Goal: Task Accomplishment & Management: Manage account settings

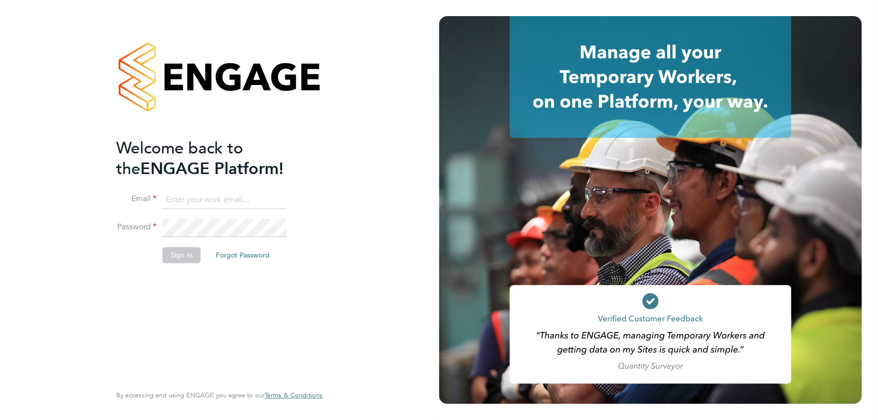
type input "danielle.ebden@hmsworks.co.uk"
click at [181, 254] on button "Sign In" at bounding box center [182, 255] width 38 height 16
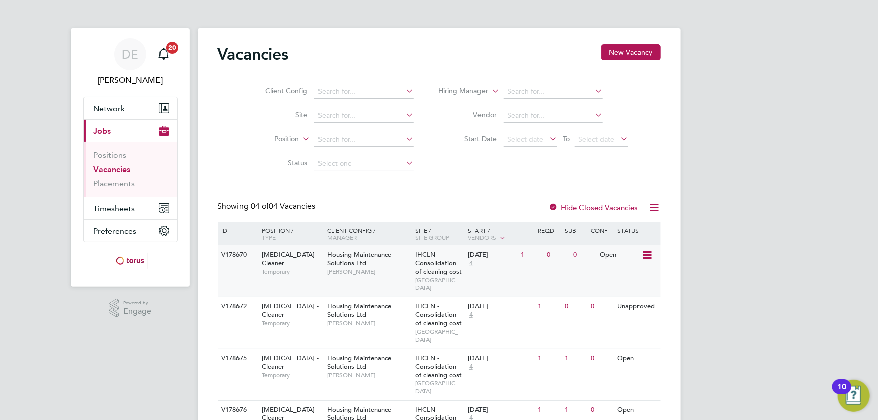
click at [411, 269] on div "Housing Maintenance Solutions Ltd Danielle Ebden" at bounding box center [369, 263] width 88 height 35
click at [432, 349] on div "IHCLN - Consolidation of cleaning cost STONEBRIDGE" at bounding box center [439, 374] width 53 height 51
click at [471, 360] on div "V178675 HMS - Cleaner Temporary Housing Maintenance Solutions Ltd Danielle Ebde…" at bounding box center [439, 375] width 443 height 52
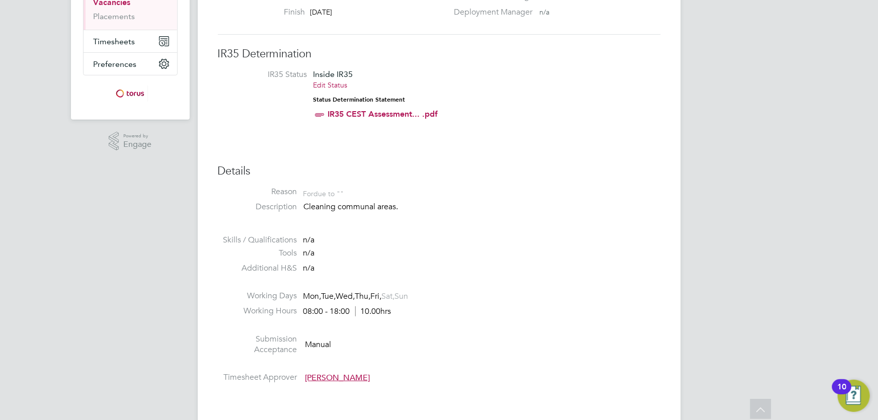
scroll to position [30, 0]
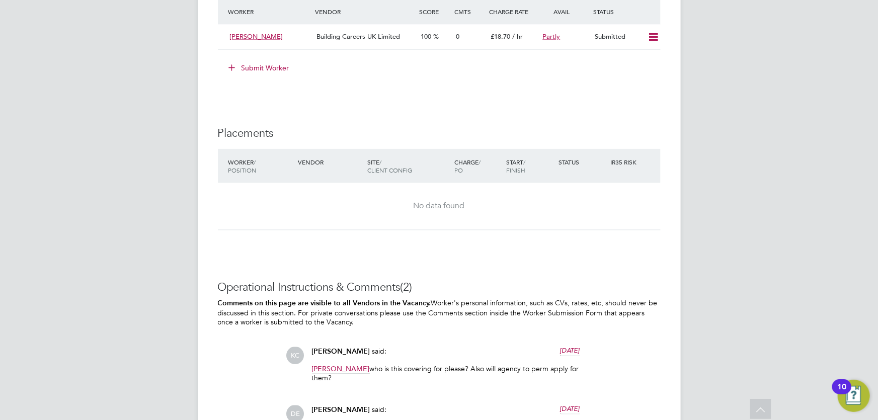
scroll to position [624, 0]
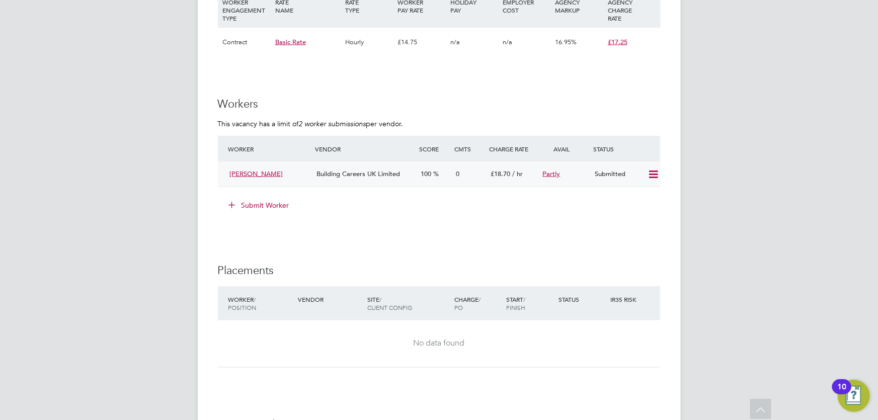
click at [654, 176] on icon at bounding box center [653, 175] width 13 height 8
click at [635, 203] on li "Reject" at bounding box center [639, 210] width 35 height 14
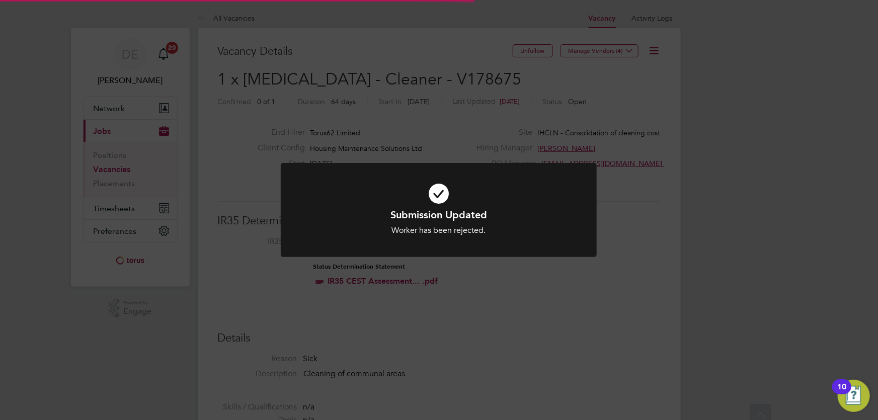
scroll to position [30, 70]
click at [635, 203] on div "Submission Updated Worker has been rejected. Cancel Okay" at bounding box center [439, 210] width 878 height 420
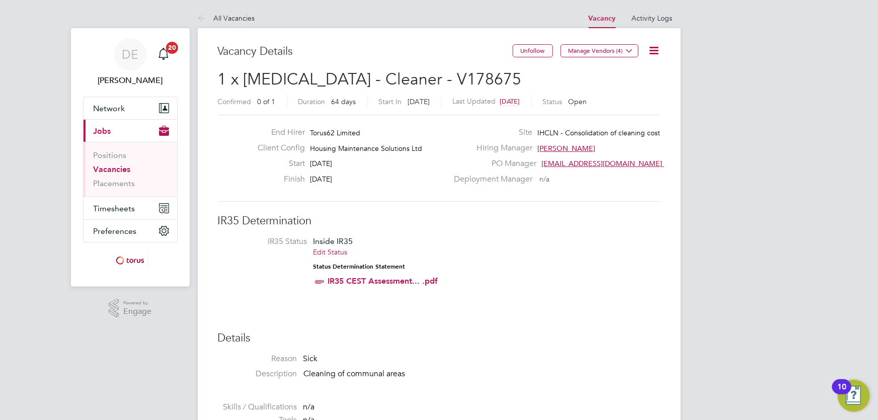
click at [652, 261] on span "IR35 Status Inside IR35 Edit Status Status Determination Statement IR35 CEST As…" at bounding box center [439, 263] width 443 height 54
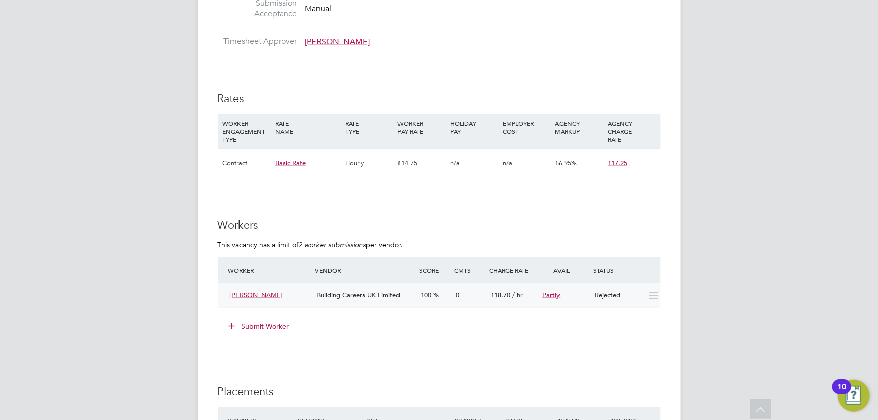
scroll to position [640, 0]
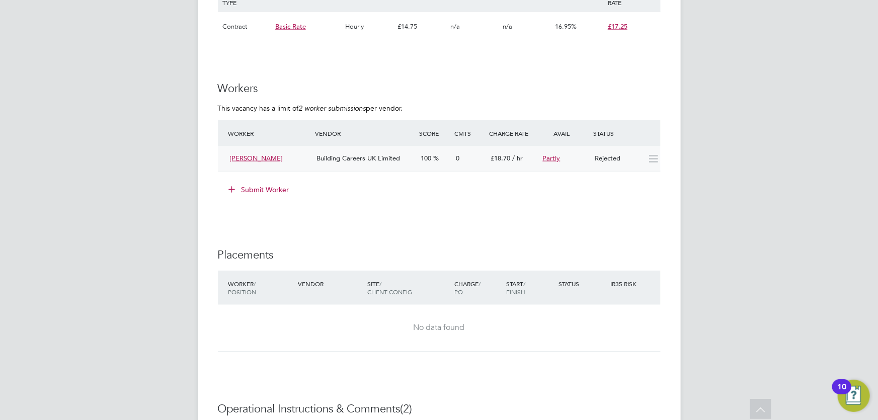
click at [651, 159] on icon at bounding box center [653, 159] width 13 height 8
click at [652, 158] on icon at bounding box center [653, 159] width 13 height 8
drag, startPoint x: 656, startPoint y: 161, endPoint x: 731, endPoint y: 149, distance: 76.4
click at [731, 149] on div "DE Danielle Ebden Notifications 20 Applications: Network Sites Workers Current …" at bounding box center [439, 43] width 878 height 1366
click at [393, 159] on span "Building Careers UK Limited" at bounding box center [358, 158] width 84 height 9
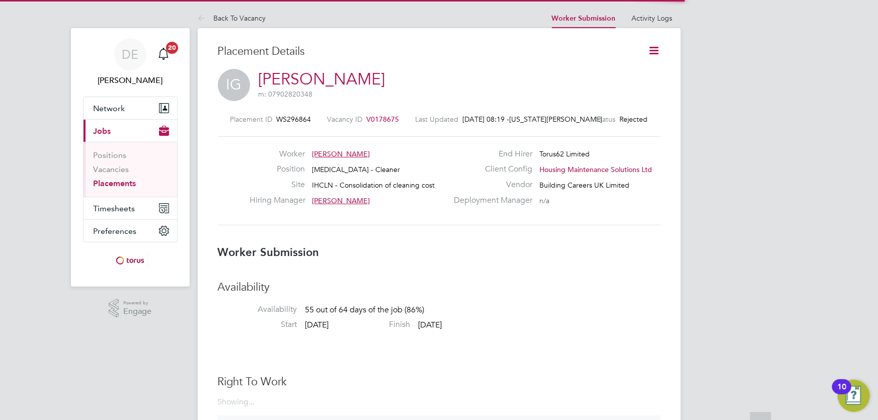
scroll to position [10, 156]
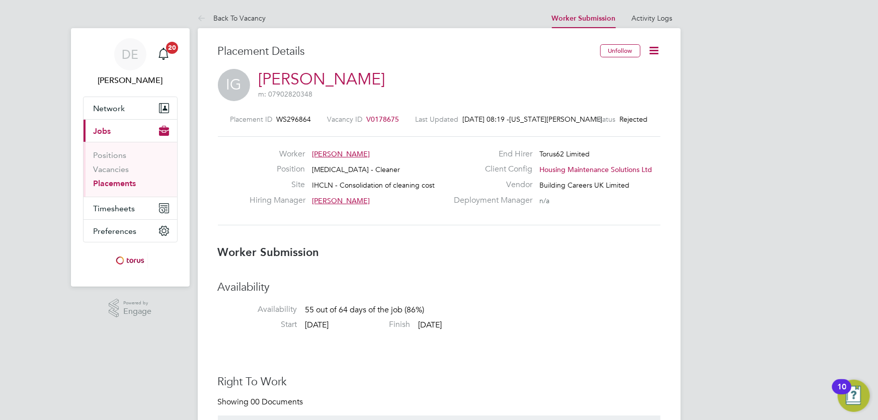
click at [631, 118] on span "Rejected" at bounding box center [634, 119] width 28 height 9
click at [659, 52] on icon at bounding box center [654, 50] width 13 height 13
click at [619, 75] on li "Edit Worker Submission e" at bounding box center [611, 74] width 93 height 14
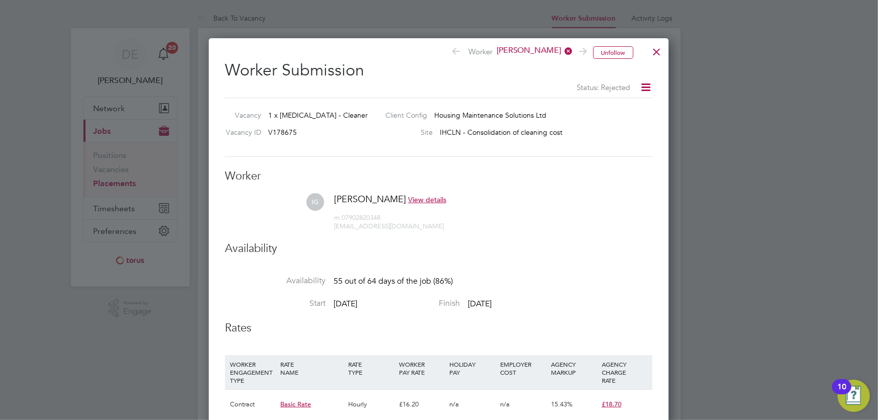
click at [661, 53] on div at bounding box center [657, 49] width 18 height 18
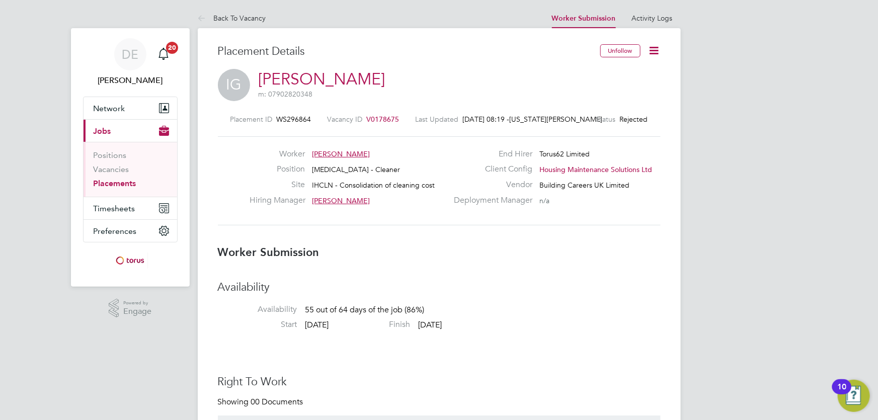
click at [121, 184] on link "Placements" at bounding box center [115, 184] width 43 height 10
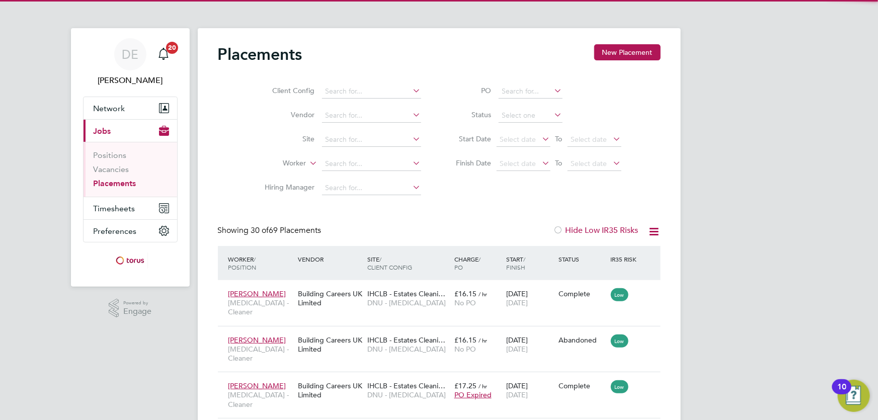
scroll to position [29, 70]
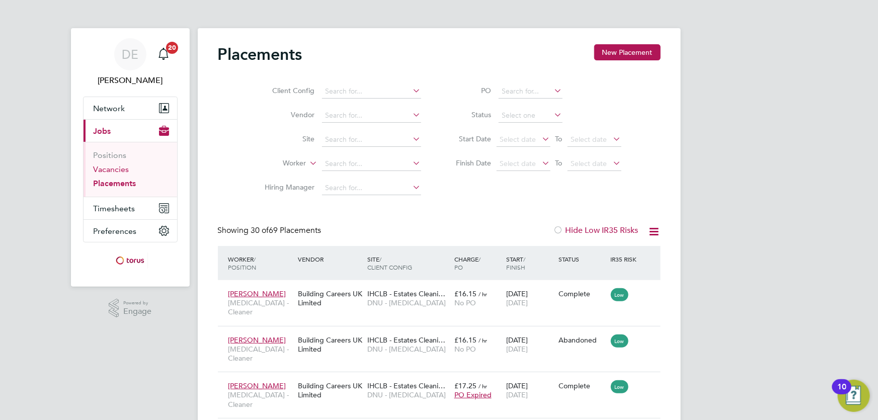
click at [114, 172] on link "Vacancies" at bounding box center [112, 170] width 36 height 10
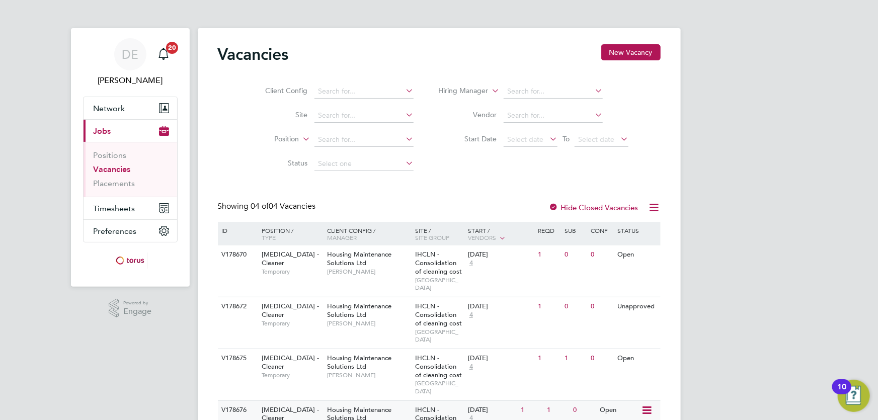
click at [528, 401] on div "1" at bounding box center [531, 410] width 26 height 19
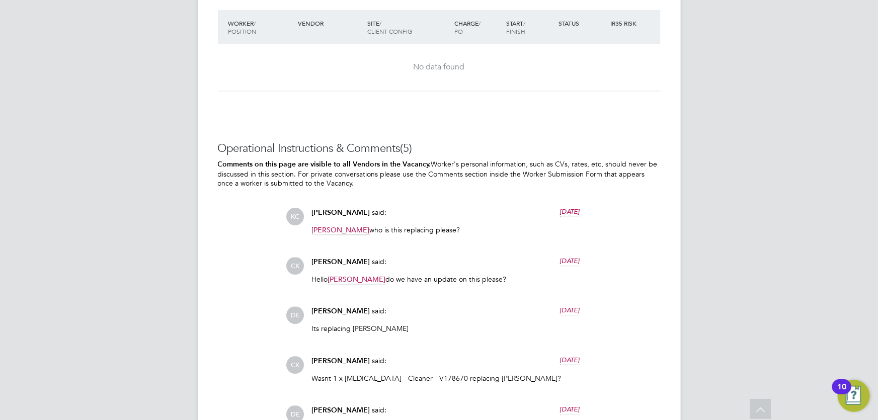
scroll to position [672, 0]
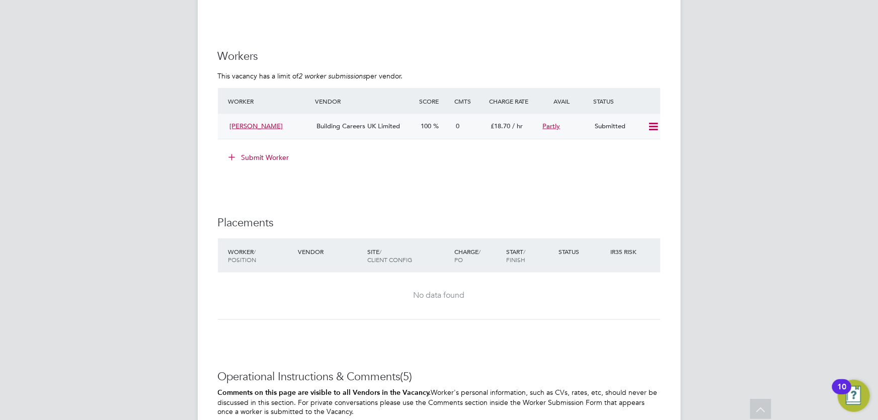
click at [654, 128] on icon at bounding box center [653, 127] width 13 height 8
click at [648, 150] on li "Offer" at bounding box center [639, 148] width 35 height 14
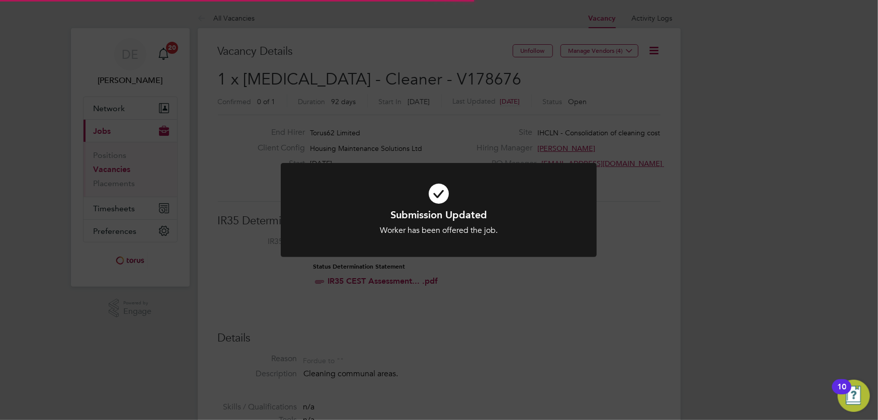
scroll to position [30, 70]
click at [618, 220] on div "Submission Updated Worker has been offered the job. Cancel Okay" at bounding box center [439, 210] width 878 height 420
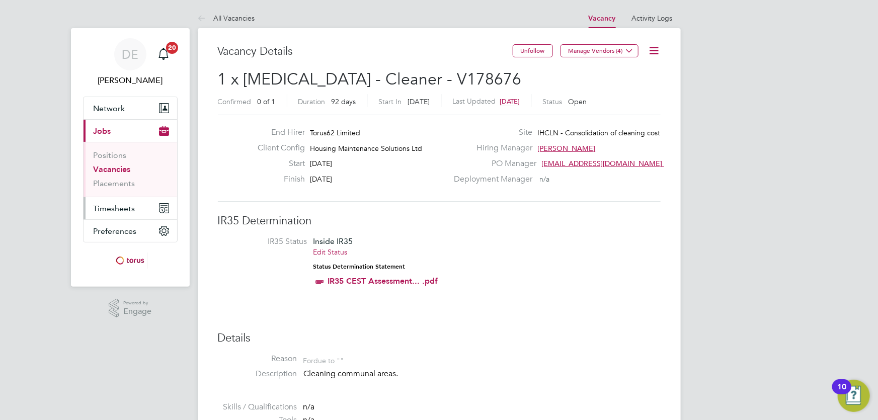
click at [117, 211] on span "Timesheets" at bounding box center [115, 209] width 42 height 10
click at [123, 209] on span "Timesheets" at bounding box center [115, 209] width 42 height 10
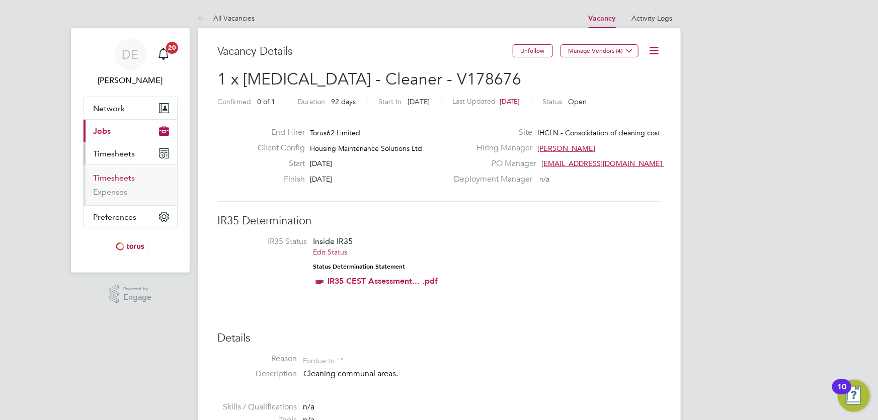
click at [125, 179] on link "Timesheets" at bounding box center [115, 178] width 42 height 10
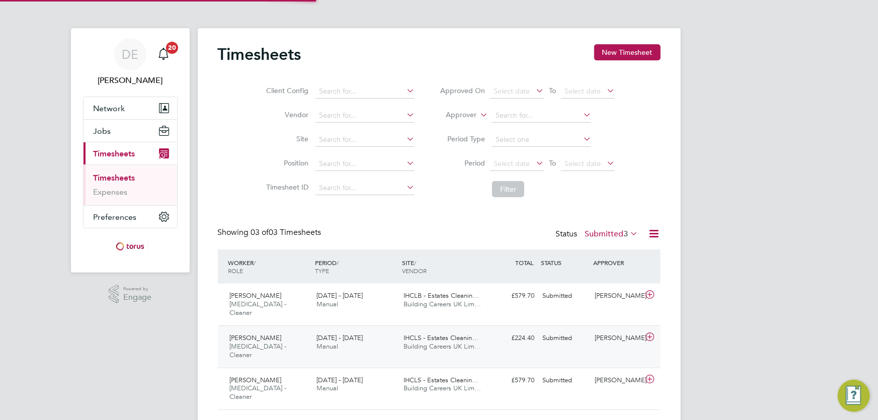
scroll to position [25, 87]
click at [552, 293] on div "Submitted" at bounding box center [565, 296] width 52 height 17
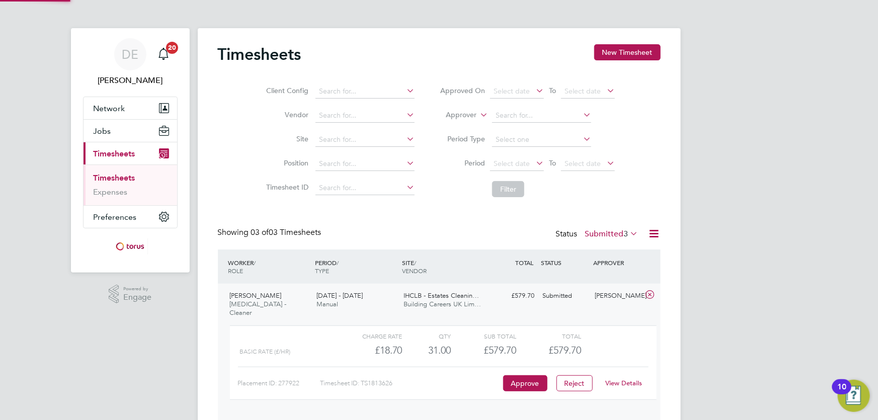
scroll to position [17, 98]
click at [537, 375] on button "Approve" at bounding box center [525, 383] width 44 height 16
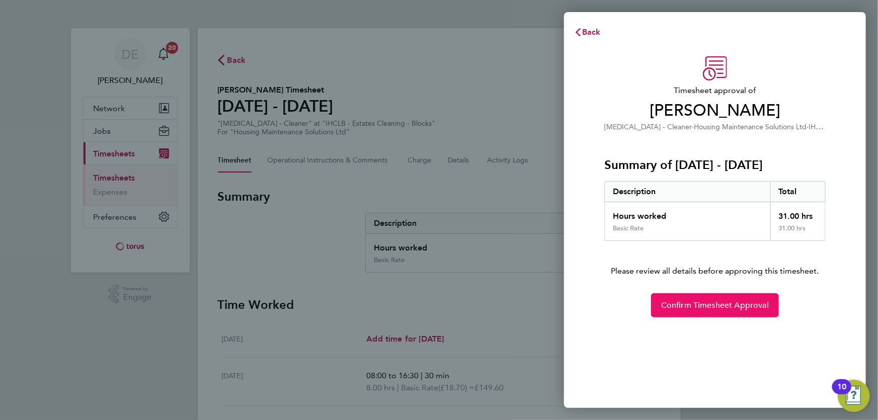
click at [700, 307] on span "Confirm Timesheet Approval" at bounding box center [715, 305] width 108 height 10
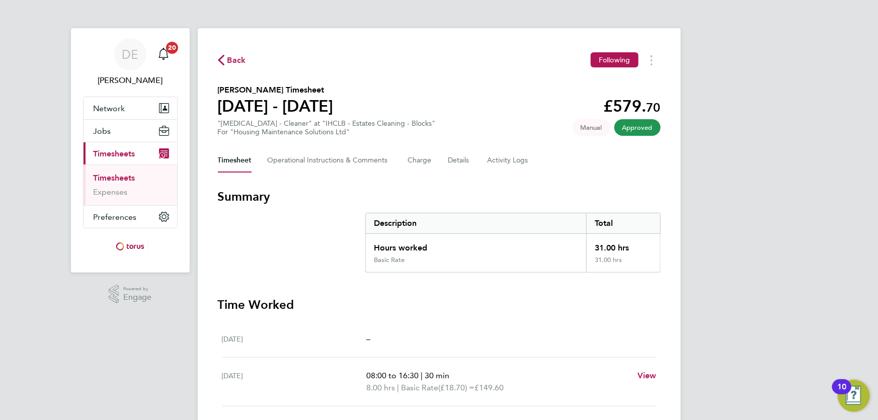
click at [116, 177] on link "Timesheets" at bounding box center [115, 178] width 42 height 10
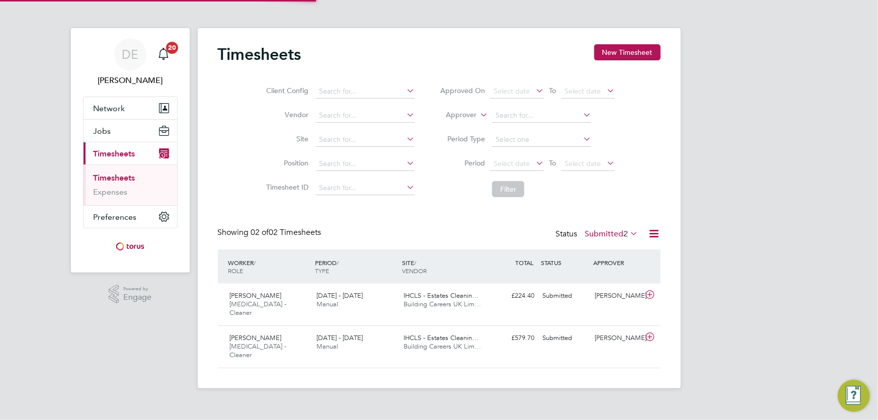
scroll to position [25, 87]
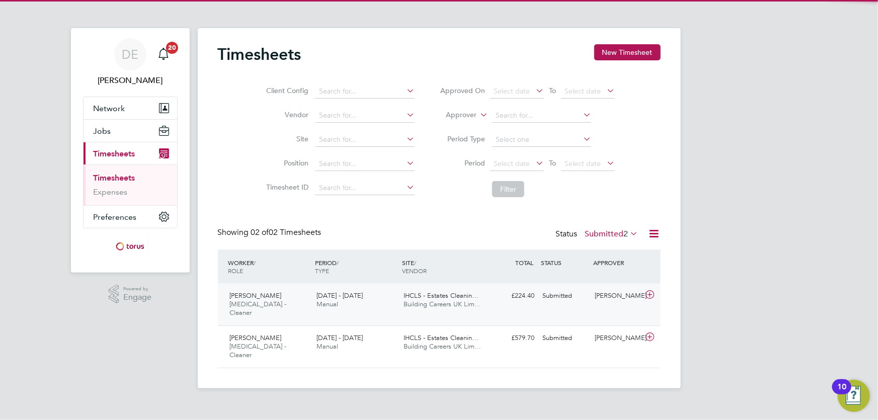
click at [287, 300] on div "Kerry Dunning HMS - Cleaner 25 - 31 Aug 2025" at bounding box center [269, 305] width 87 height 34
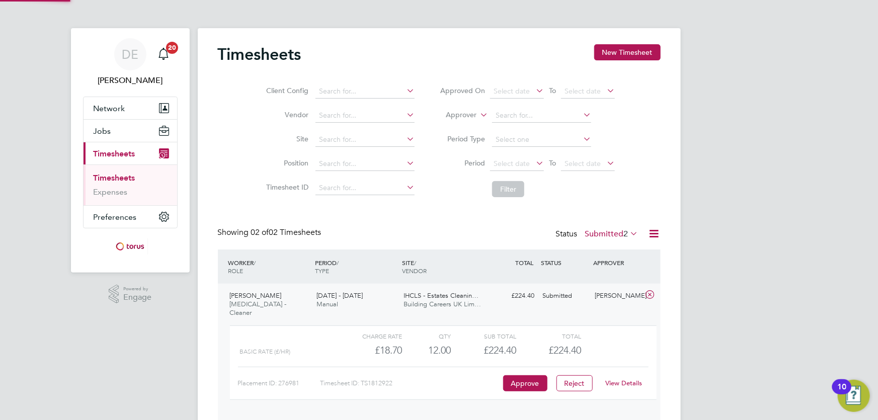
scroll to position [17, 98]
click at [515, 375] on button "Approve" at bounding box center [525, 383] width 44 height 16
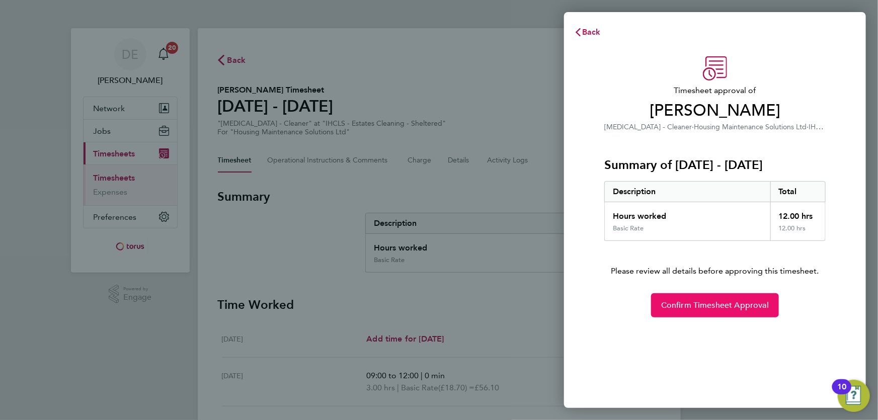
click at [694, 302] on span "Confirm Timesheet Approval" at bounding box center [715, 305] width 108 height 10
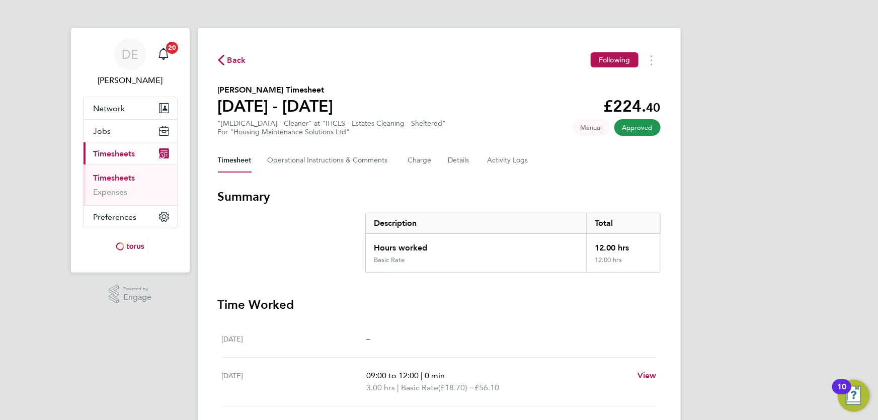
click at [121, 176] on link "Timesheets" at bounding box center [115, 178] width 42 height 10
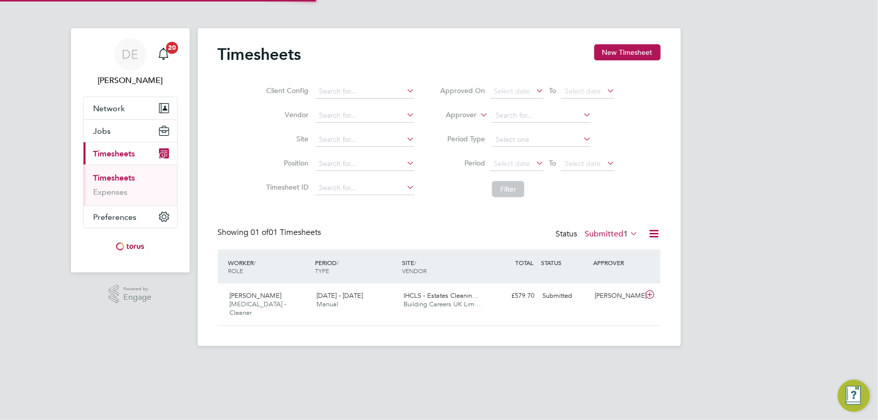
scroll to position [25, 87]
click at [304, 306] on div "[PERSON_NAME] [MEDICAL_DATA] - Cleaner [DATE] - [DATE]" at bounding box center [269, 305] width 87 height 34
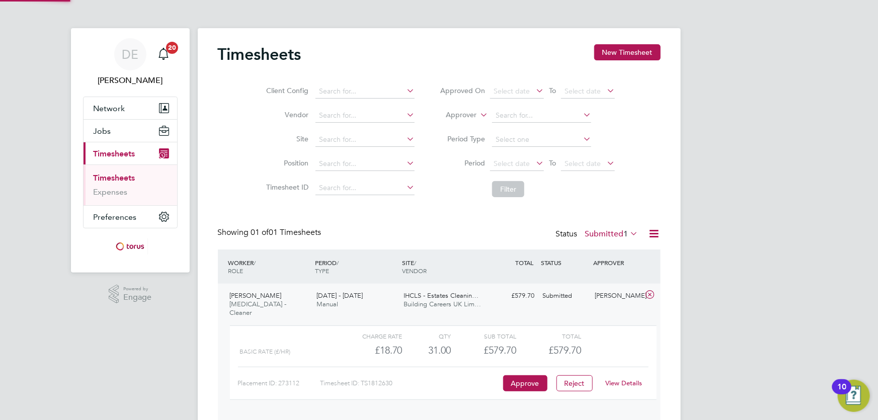
scroll to position [17, 98]
click at [533, 376] on button "Approve" at bounding box center [525, 383] width 44 height 16
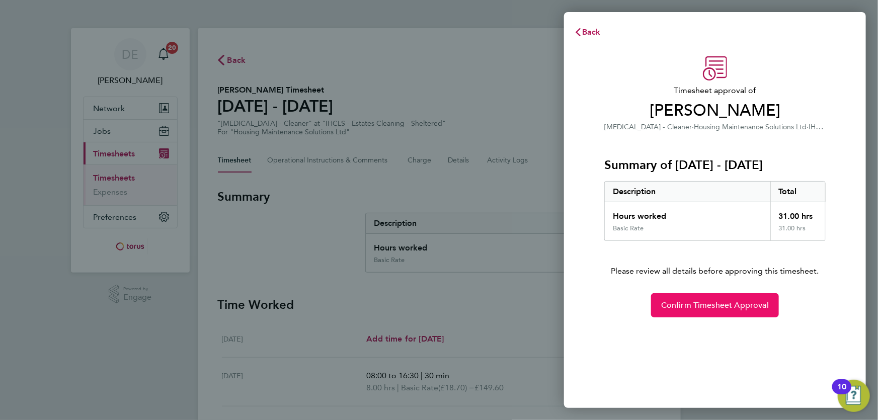
click at [692, 305] on span "Confirm Timesheet Approval" at bounding box center [715, 305] width 108 height 10
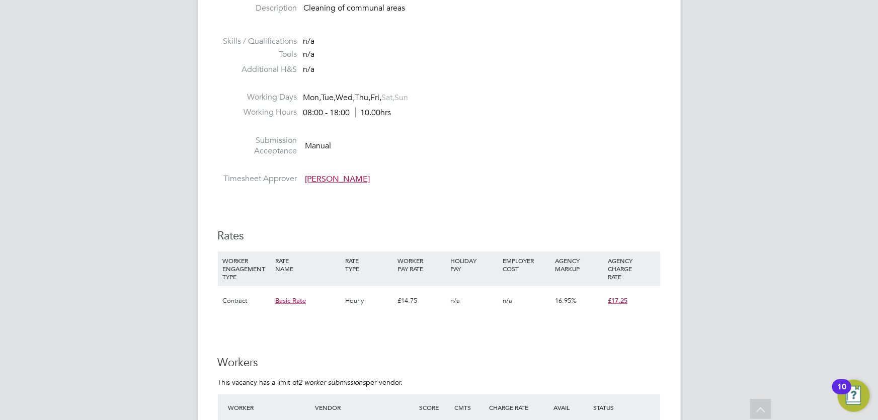
scroll to position [548, 0]
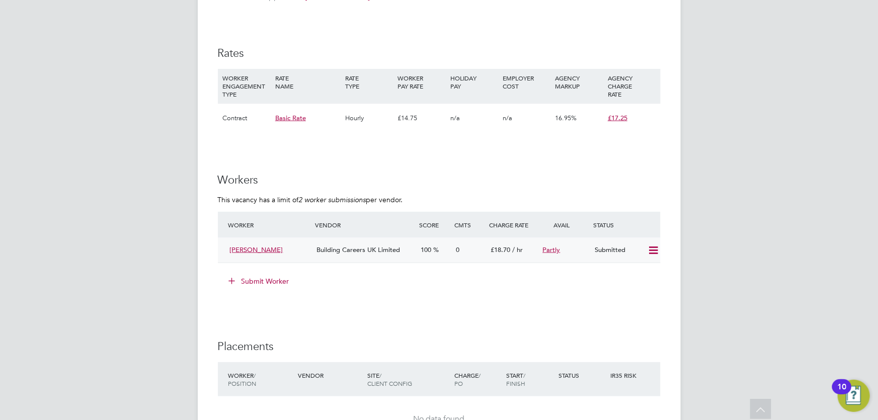
click at [656, 249] on icon at bounding box center [653, 251] width 13 height 8
click at [642, 270] on li "Offer" at bounding box center [639, 272] width 35 height 14
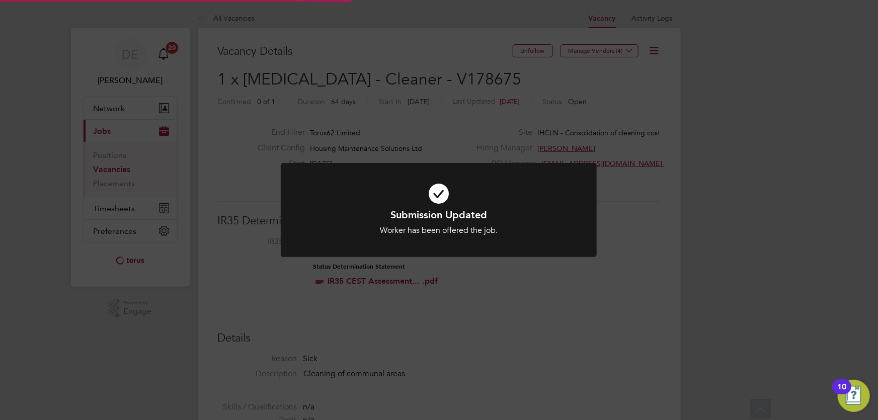
scroll to position [30, 70]
